Goal: Information Seeking & Learning: Learn about a topic

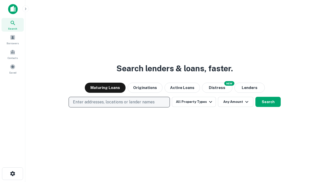
click at [119, 102] on p "Enter addresses, locations or lender names" at bounding box center [114, 102] width 82 height 6
type input "**********"
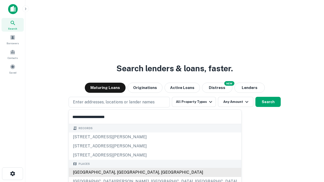
click at [121, 173] on div "[GEOGRAPHIC_DATA], [GEOGRAPHIC_DATA], [GEOGRAPHIC_DATA]" at bounding box center [155, 172] width 172 height 9
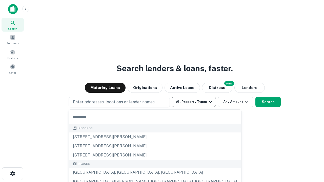
click at [194, 102] on button "All Property Types" at bounding box center [194, 102] width 44 height 10
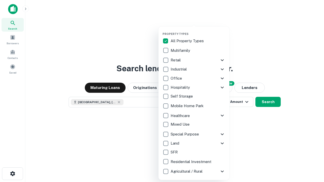
click at [198, 31] on button "button" at bounding box center [198, 31] width 71 height 0
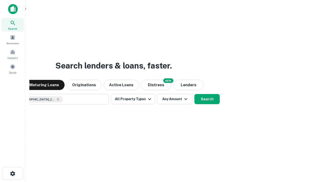
scroll to position [8, 0]
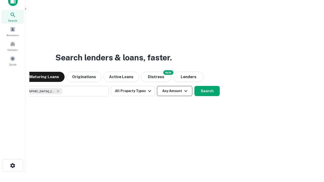
click at [157, 86] on button "Any Amount" at bounding box center [174, 91] width 35 height 10
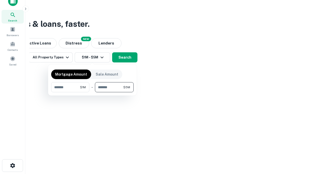
type input "*******"
click at [92, 92] on button "button" at bounding box center [92, 92] width 83 height 0
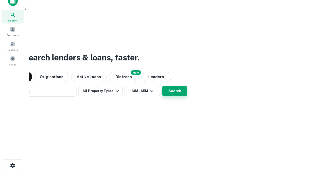
click at [162, 86] on button "Search" at bounding box center [174, 91] width 25 height 10
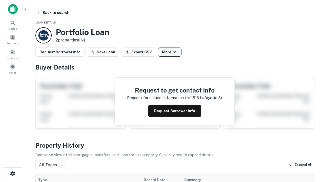
click at [170, 52] on button "More" at bounding box center [170, 52] width 24 height 9
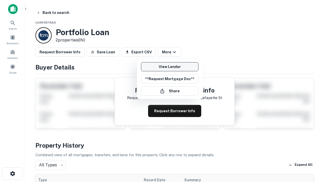
click at [170, 67] on link "View Lender" at bounding box center [169, 66] width 57 height 9
